Goal: Check status: Check status

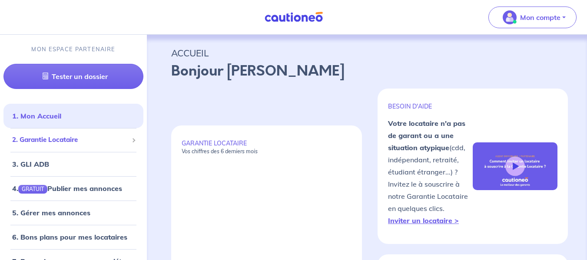
click at [101, 143] on span "2. Garantie Locataire" at bounding box center [70, 140] width 116 height 10
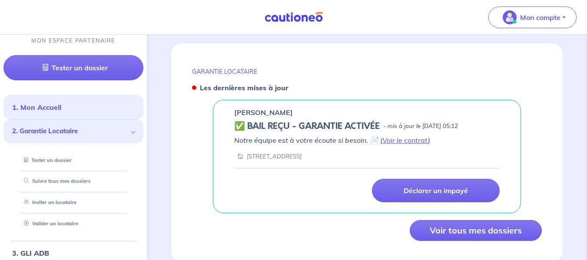
scroll to position [384, 0]
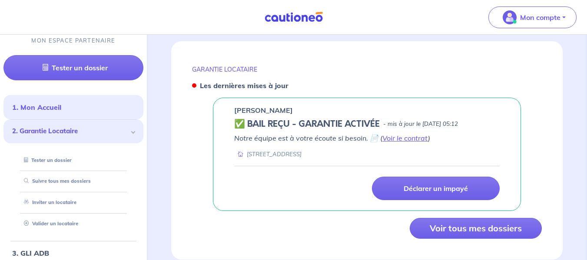
click at [272, 119] on h5 "✅ BAIL REÇU - GARANTIE ACTIVÉE" at bounding box center [307, 124] width 146 height 10
click at [229, 66] on p "GARANTIE LOCATAIRE" at bounding box center [367, 70] width 350 height 8
click at [229, 81] on strong "Les dernières mises à jour" at bounding box center [244, 85] width 89 height 9
click at [292, 119] on h5 "✅ BAIL REÇU - GARANTIE ACTIVÉE" at bounding box center [307, 124] width 146 height 10
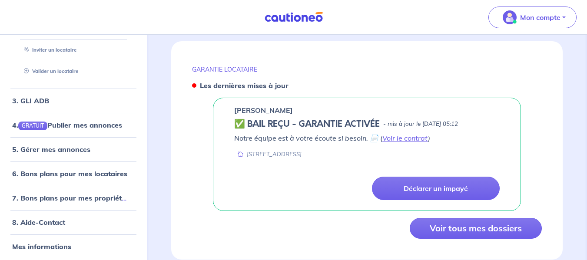
scroll to position [156, 0]
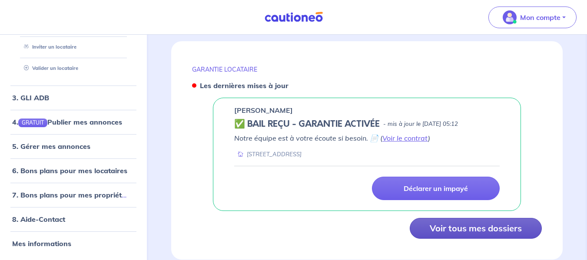
click at [454, 224] on button "Voir tous mes dossiers" at bounding box center [476, 228] width 132 height 21
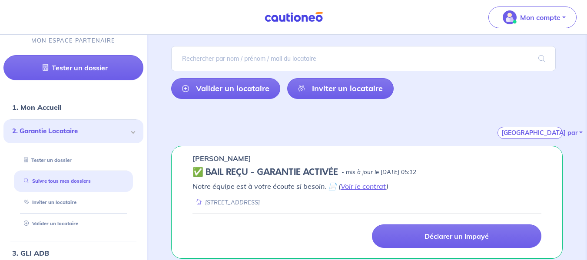
scroll to position [66, 0]
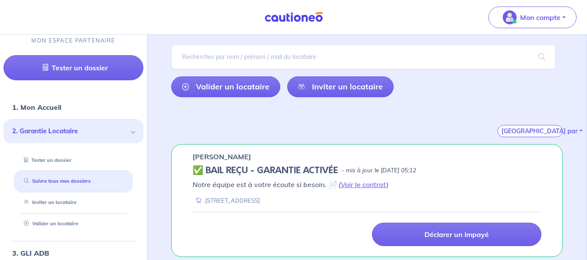
click at [309, 172] on h5 "✅ BAIL REÇU - GARANTIE ACTIVÉE" at bounding box center [266, 171] width 146 height 10
click at [230, 204] on div "[STREET_ADDRESS]" at bounding box center [226, 201] width 67 height 8
click at [200, 166] on h5 "✅ BAIL REÇU - GARANTIE ACTIVÉE" at bounding box center [266, 171] width 146 height 10
click at [228, 163] on div "[PERSON_NAME] REÇU - GARANTIE ACTIVÉE - mis à jour le [DATE] 05:12 Notre équipe…" at bounding box center [367, 200] width 392 height 113
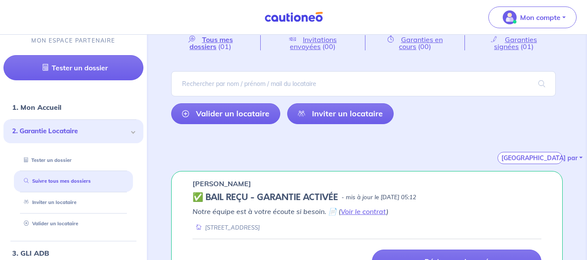
scroll to position [0, 0]
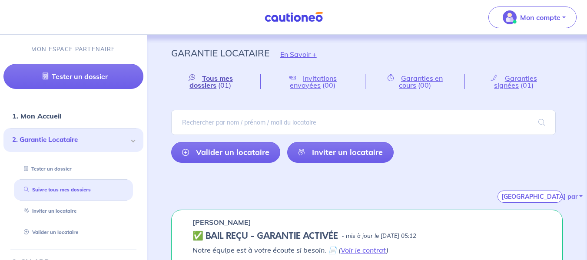
click at [207, 83] on span "Tous mes dossiers" at bounding box center [211, 82] width 43 height 16
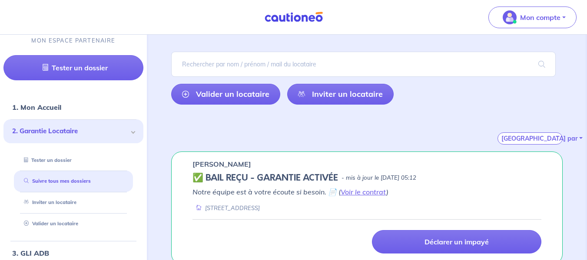
scroll to position [70, 0]
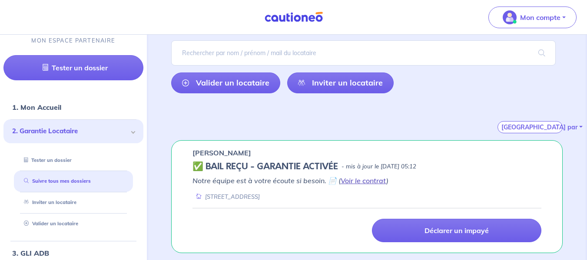
click at [356, 183] on link "Voir le contrat" at bounding box center [364, 181] width 46 height 9
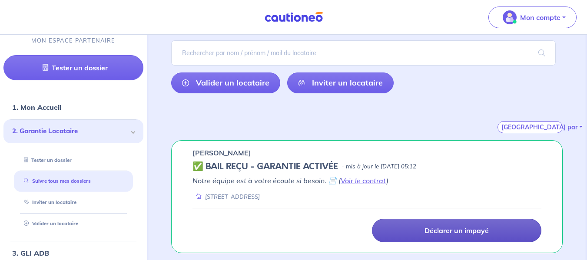
click at [443, 230] on p "Déclarer un impayé" at bounding box center [457, 231] width 64 height 9
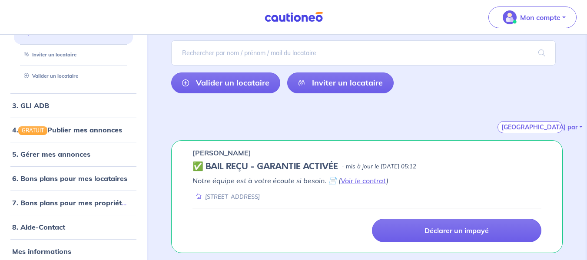
scroll to position [156, 0]
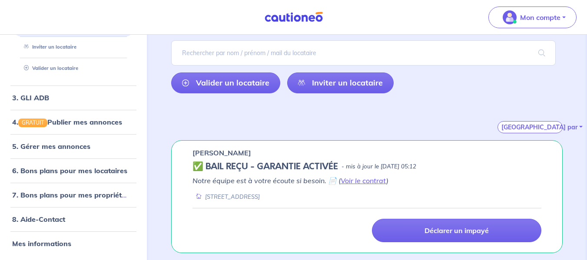
click at [248, 199] on div "[STREET_ADDRESS]" at bounding box center [226, 197] width 67 height 8
click at [215, 172] on h5 "✅ BAIL REÇU - GARANTIE ACTIVÉE" at bounding box center [266, 167] width 146 height 10
drag, startPoint x: 215, startPoint y: 172, endPoint x: 344, endPoint y: 182, distance: 130.0
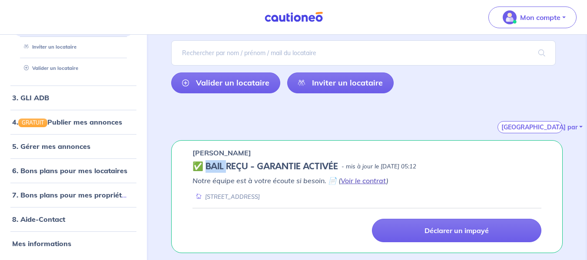
click at [344, 182] on link "Voir le contrat" at bounding box center [364, 181] width 46 height 9
